Goal: Task Accomplishment & Management: Manage account settings

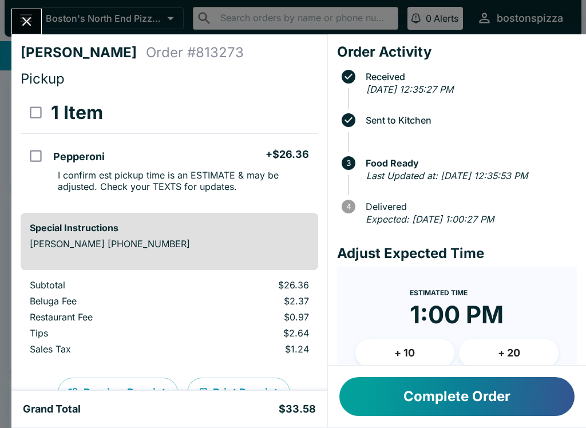
click at [21, 21] on icon "Close" at bounding box center [26, 21] width 15 height 15
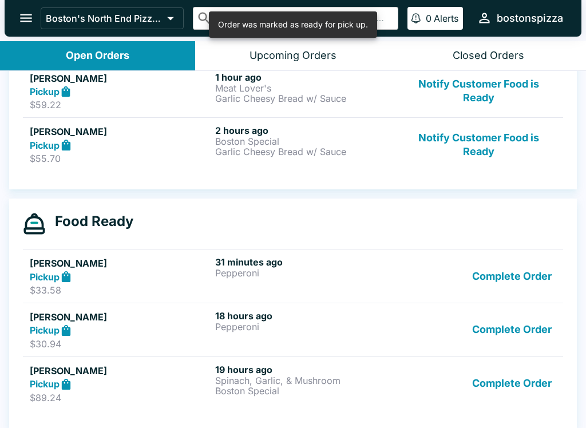
click at [520, 269] on button "Complete Order" at bounding box center [511, 275] width 89 height 39
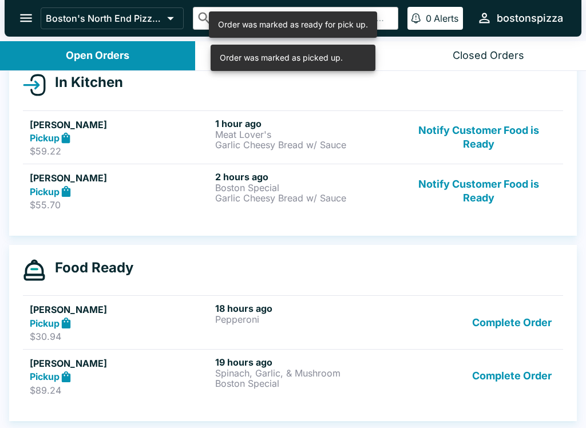
scroll to position [134, 0]
click at [515, 375] on button "Complete Order" at bounding box center [511, 375] width 89 height 39
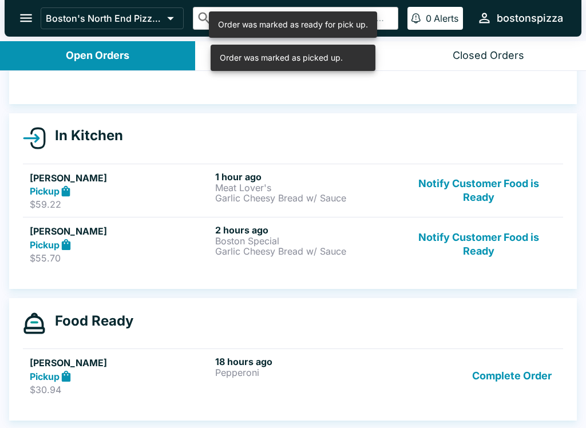
click at [515, 382] on button "Complete Order" at bounding box center [511, 375] width 89 height 39
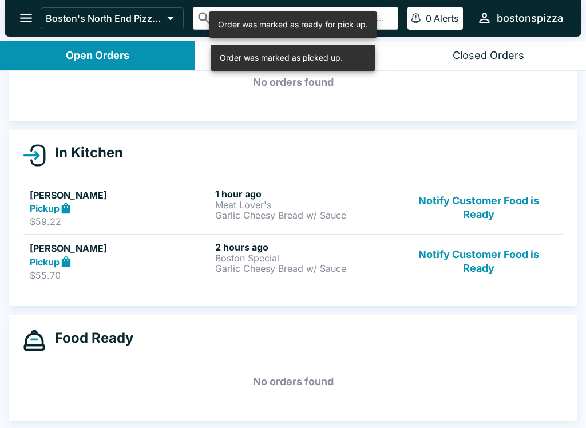
scroll to position [64, 0]
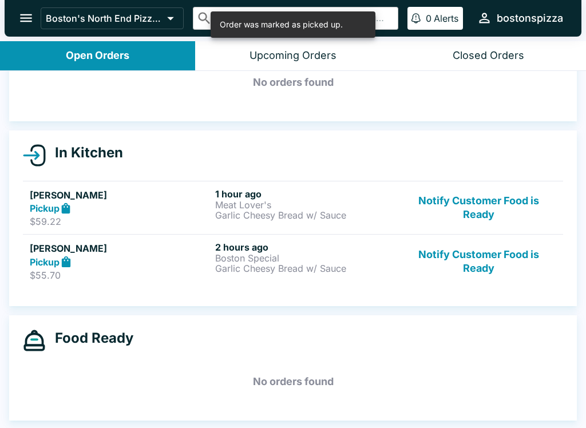
click at [339, 258] on p "Boston Special" at bounding box center [305, 258] width 181 height 10
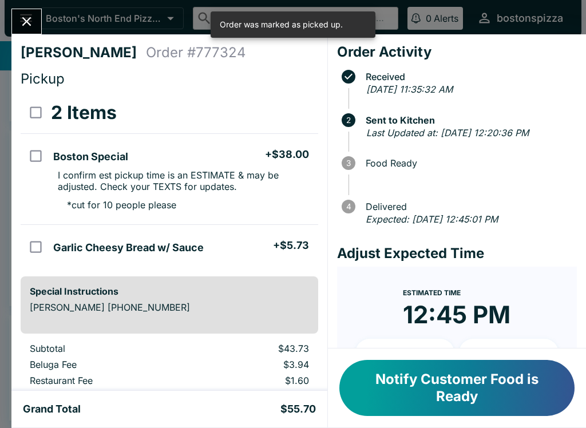
click at [28, 18] on icon "Close" at bounding box center [26, 21] width 15 height 15
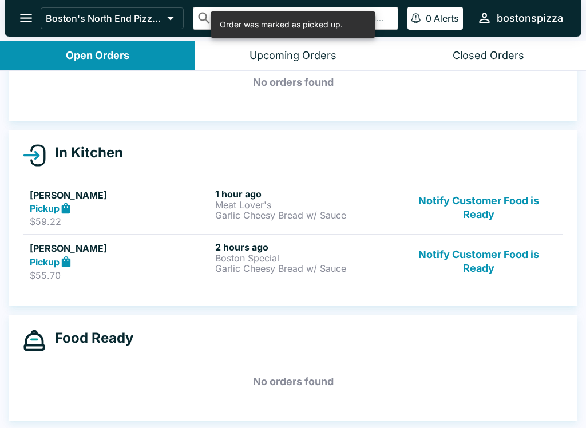
click at [514, 270] on button "Notify Customer Food is Ready" at bounding box center [478, 260] width 155 height 39
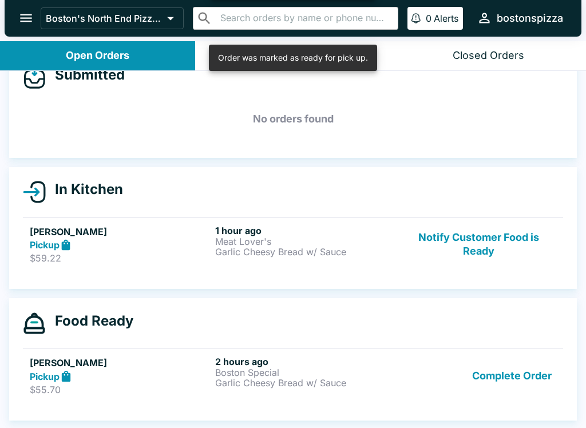
click at [507, 394] on button "Complete Order" at bounding box center [511, 375] width 89 height 39
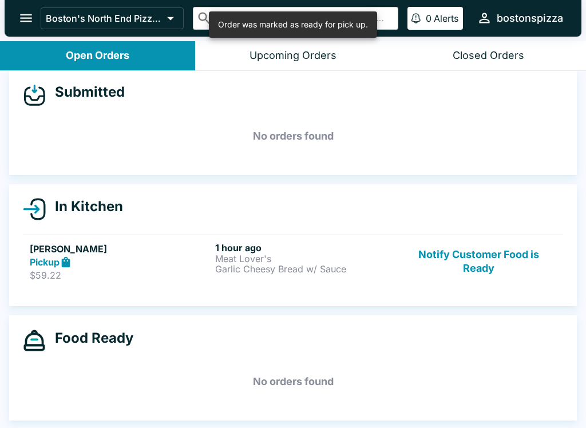
click at [514, 259] on button "Notify Customer Food is Ready" at bounding box center [478, 261] width 155 height 39
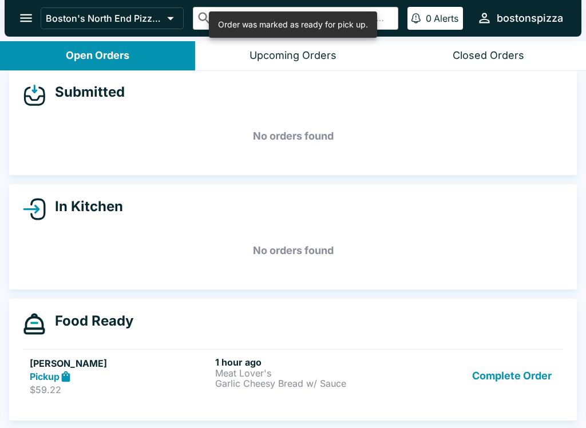
click at [516, 385] on button "Complete Order" at bounding box center [511, 375] width 89 height 39
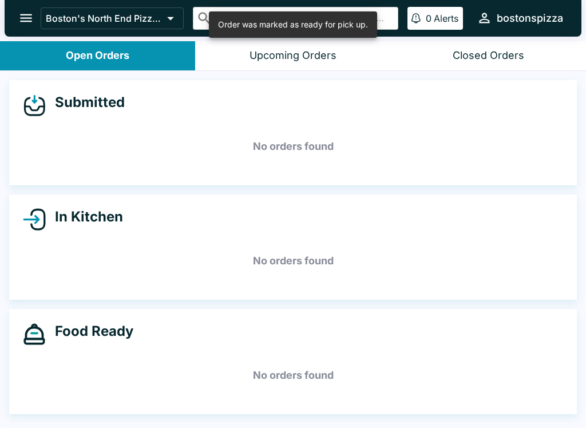
scroll to position [0, 0]
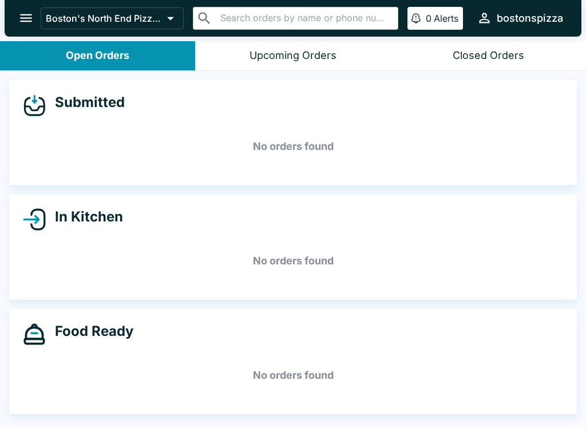
click at [285, 45] on button "Upcoming Orders" at bounding box center [292, 55] width 195 height 29
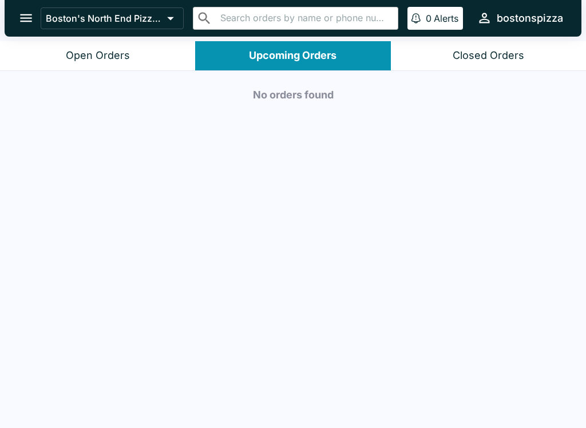
click at [129, 50] on button "Open Orders" at bounding box center [97, 55] width 195 height 29
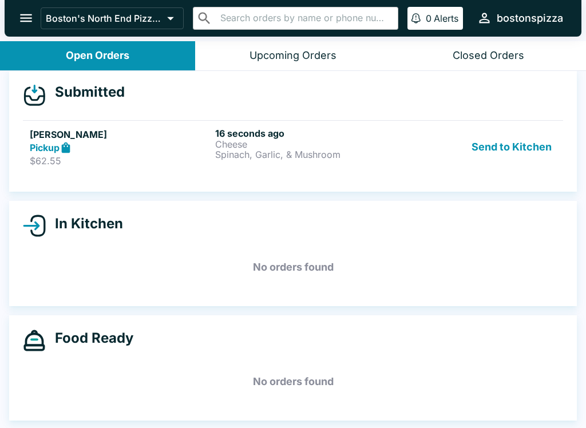
scroll to position [10, 0]
click at [328, 141] on p "Cheese" at bounding box center [305, 144] width 181 height 10
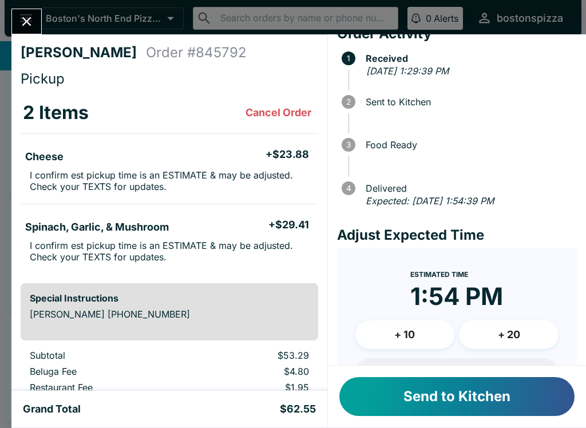
click at [401, 324] on button "+ 10" at bounding box center [405, 334] width 100 height 29
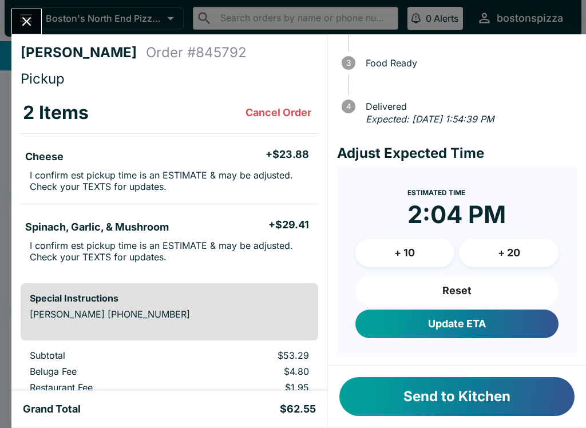
scroll to position [99, 0]
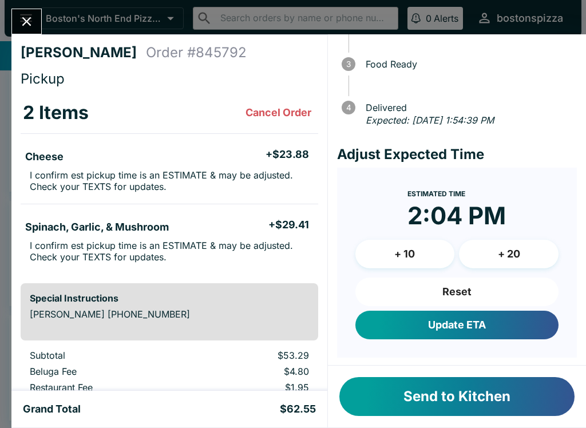
click at [516, 325] on button "Update ETA" at bounding box center [456, 325] width 203 height 29
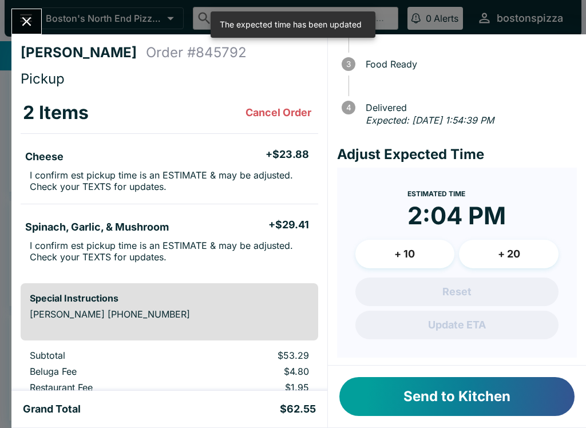
click at [515, 405] on button "Send to Kitchen" at bounding box center [456, 396] width 235 height 39
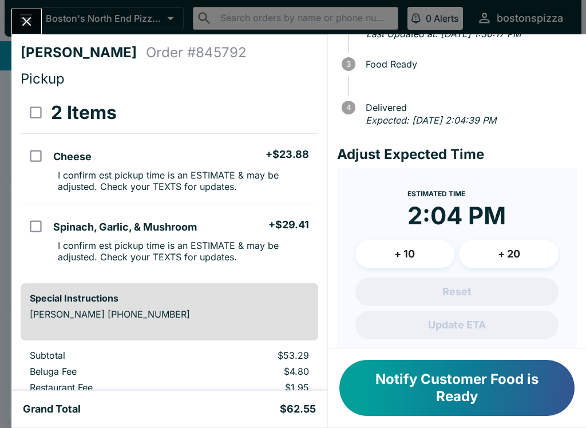
click at [32, 12] on button "Close" at bounding box center [26, 21] width 29 height 25
